Goal: Task Accomplishment & Management: Use online tool/utility

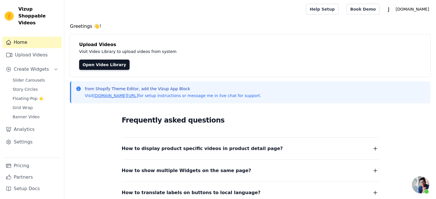
scroll to position [1143, 0]
click at [32, 51] on link "Upload Videos" at bounding box center [31, 54] width 59 height 11
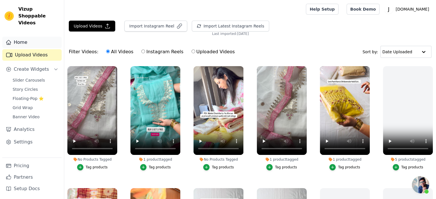
click at [17, 39] on link "Home" at bounding box center [31, 42] width 59 height 11
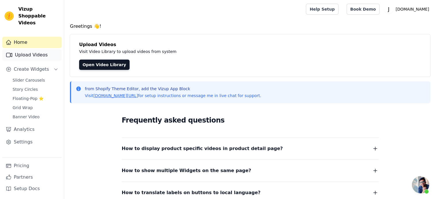
click at [52, 49] on link "Upload Videos" at bounding box center [31, 54] width 59 height 11
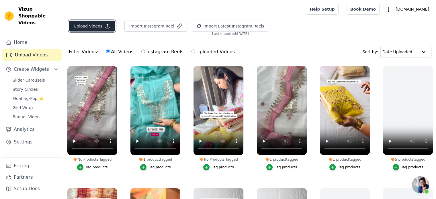
click at [89, 28] on button "Upload Videos" at bounding box center [92, 26] width 46 height 11
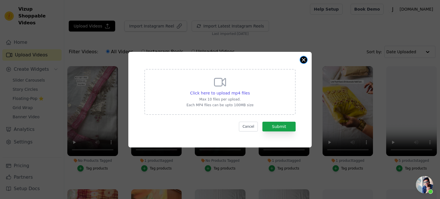
click at [305, 60] on button "Close modal" at bounding box center [303, 59] width 7 height 7
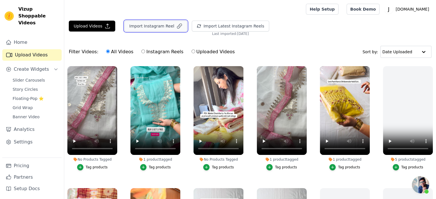
click at [170, 29] on button "Import Instagram Reel" at bounding box center [155, 26] width 63 height 11
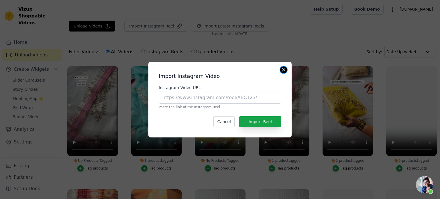
click at [286, 71] on button "Close modal" at bounding box center [283, 70] width 7 height 7
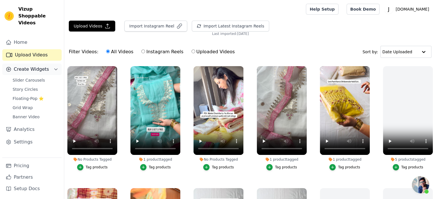
click at [28, 66] on span "Create Widgets" at bounding box center [31, 69] width 35 height 7
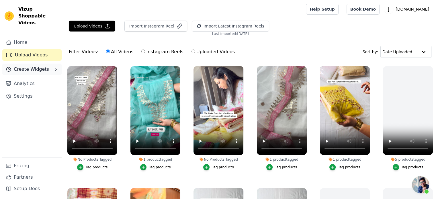
click at [28, 66] on span "Create Widgets" at bounding box center [31, 69] width 35 height 7
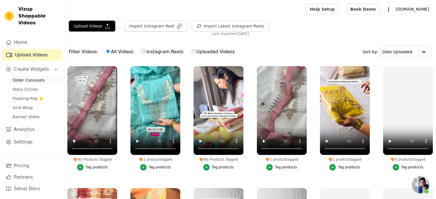
click at [43, 77] on link "Slider Carousels" at bounding box center [35, 80] width 52 height 8
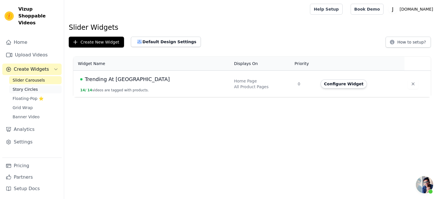
click at [46, 85] on link "Story Circles" at bounding box center [35, 89] width 52 height 8
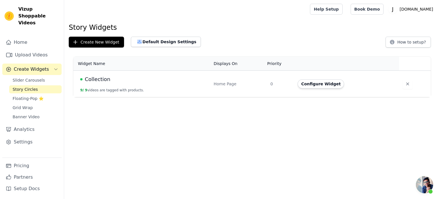
click at [253, 81] on td "Home Page" at bounding box center [238, 84] width 57 height 27
click at [306, 83] on button "Configure Widget" at bounding box center [321, 83] width 46 height 9
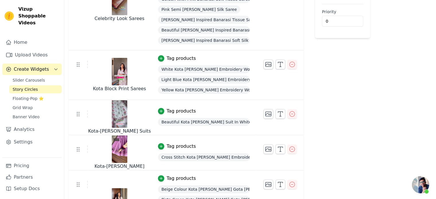
scroll to position [110, 0]
click at [45, 95] on link "Floating-Pop ⭐" at bounding box center [35, 99] width 52 height 8
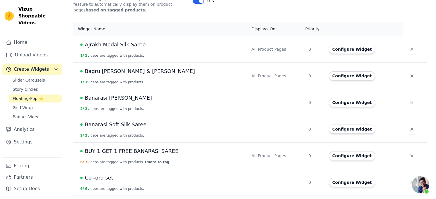
scroll to position [114, 0]
click at [341, 51] on button "Configure Widget" at bounding box center [352, 48] width 46 height 9
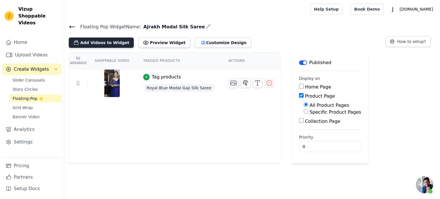
click at [107, 46] on button "Add Videos to Widget" at bounding box center [101, 43] width 65 height 10
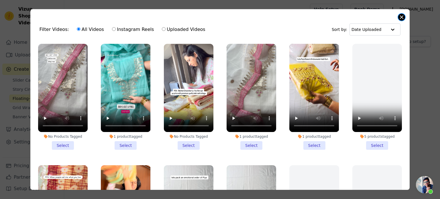
click at [402, 17] on button "Close modal" at bounding box center [402, 17] width 7 height 7
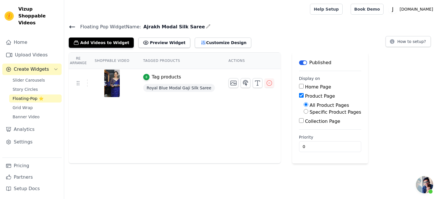
click at [71, 26] on icon at bounding box center [72, 27] width 5 height 2
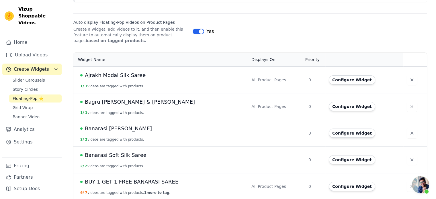
scroll to position [83, 0]
click at [28, 49] on link "Upload Videos" at bounding box center [31, 54] width 59 height 11
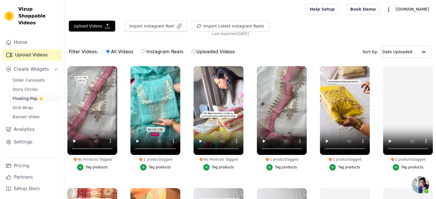
click at [45, 95] on link "Floating-Pop ⭐" at bounding box center [35, 99] width 52 height 8
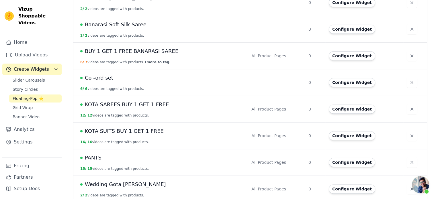
scroll to position [214, 0]
click at [147, 134] on td "KOTA SUITS BUY 1 GET 1 FREE 16 / 16 videos are tagged with products." at bounding box center [160, 135] width 175 height 27
click at [329, 134] on button "Configure Widget" at bounding box center [352, 135] width 46 height 9
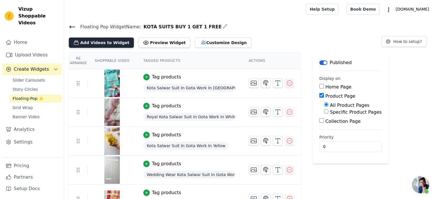
click at [108, 44] on button "Add Videos to Widget" at bounding box center [101, 43] width 65 height 10
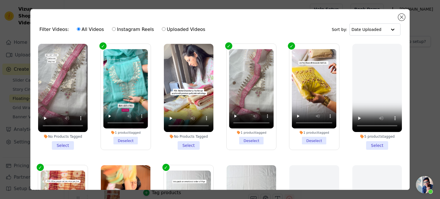
click at [63, 142] on li "No Products Tagged Select" at bounding box center [63, 97] width 50 height 106
click at [0, 0] on input "No Products Tagged Select" at bounding box center [0, 0] width 0 height 0
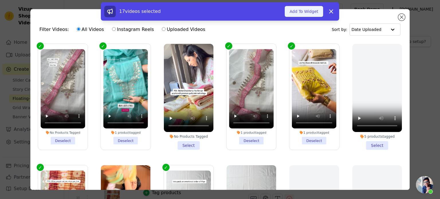
click at [302, 14] on button "Add To Widget" at bounding box center [304, 11] width 38 height 11
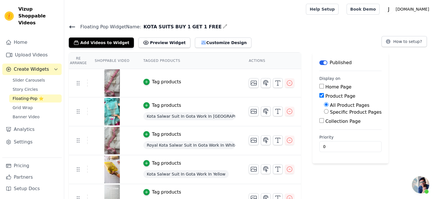
click at [152, 81] on div "Tag products" at bounding box center [166, 82] width 29 height 7
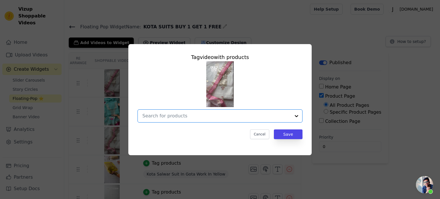
click at [173, 115] on input "text" at bounding box center [216, 116] width 149 height 7
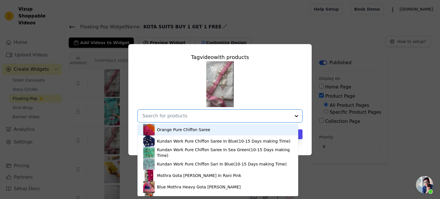
paste input "Royal Kota Salwar Suit In Gota Work In White"
type input "Royal Kota Salwar Suit In Gota Work In White"
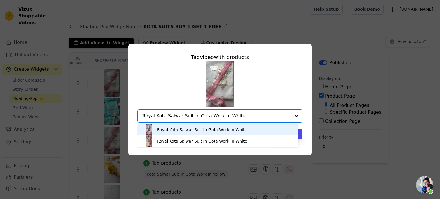
click at [161, 132] on div "Royal Kota Salwar Suit In Gota Work In White" at bounding box center [202, 130] width 90 height 6
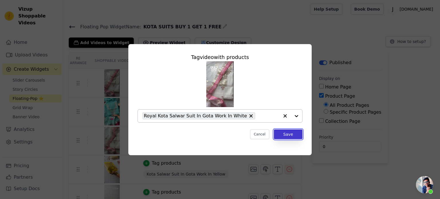
click at [284, 135] on button "Save" at bounding box center [288, 135] width 29 height 10
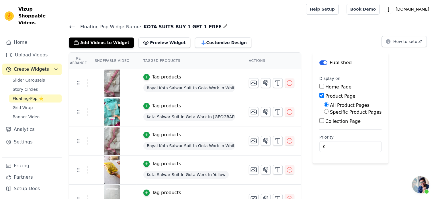
click at [200, 86] on span "Royal Kota Salwar Suit In Gota Work In White" at bounding box center [189, 88] width 92 height 8
click at [286, 81] on icon "button" at bounding box center [289, 83] width 7 height 7
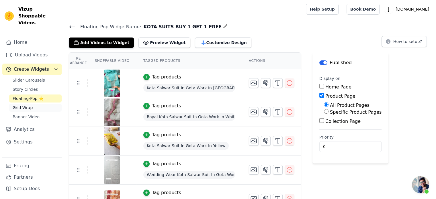
click at [38, 104] on link "Grid Wrap" at bounding box center [35, 108] width 52 height 8
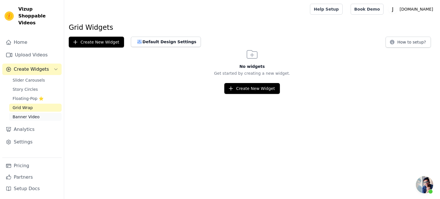
click at [38, 113] on link "Banner Video" at bounding box center [35, 117] width 52 height 8
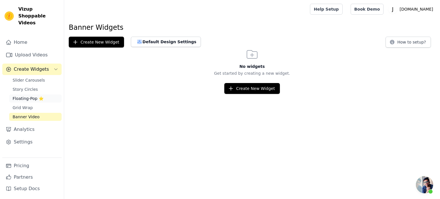
click at [45, 95] on link "Floating-Pop ⭐" at bounding box center [35, 99] width 52 height 8
